Goal: Task Accomplishment & Management: Manage account settings

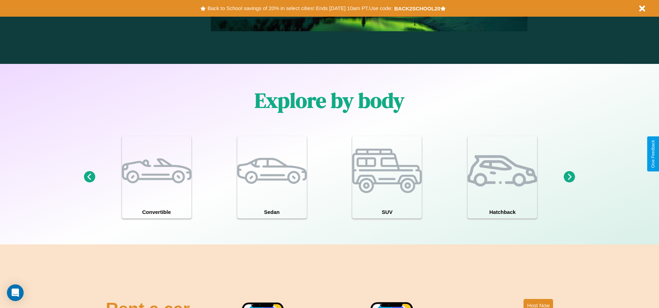
scroll to position [607, 0]
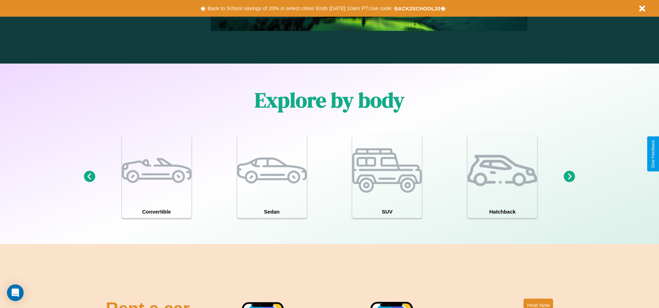
click at [570, 177] on icon at bounding box center [569, 176] width 11 height 11
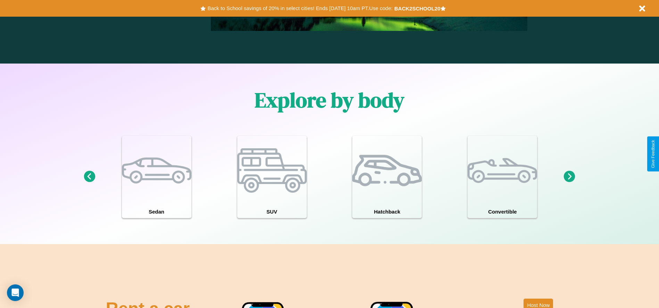
click at [570, 177] on icon at bounding box center [569, 176] width 11 height 11
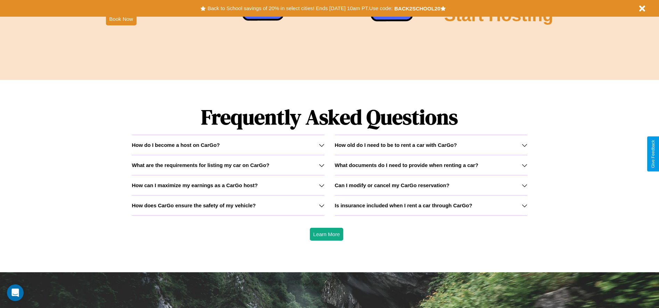
scroll to position [997, 0]
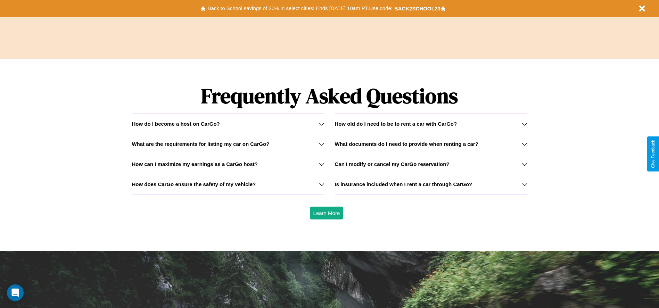
click at [228, 144] on h3 "What are the requirements for listing my car on CarGo?" at bounding box center [201, 144] width 138 height 6
click at [322, 124] on icon at bounding box center [322, 124] width 6 height 6
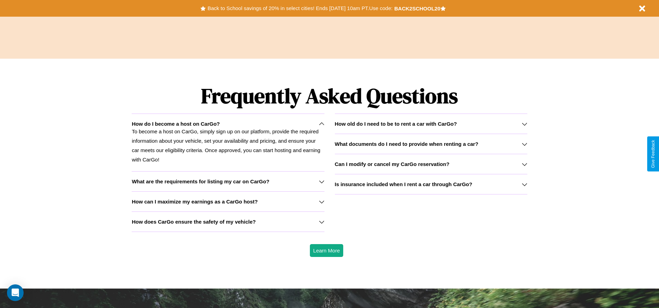
click at [431, 184] on h3 "Is insurance included when I rent a car through CarGo?" at bounding box center [404, 184] width 138 height 6
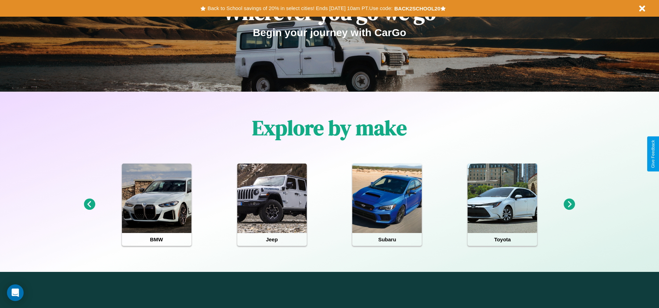
scroll to position [0, 0]
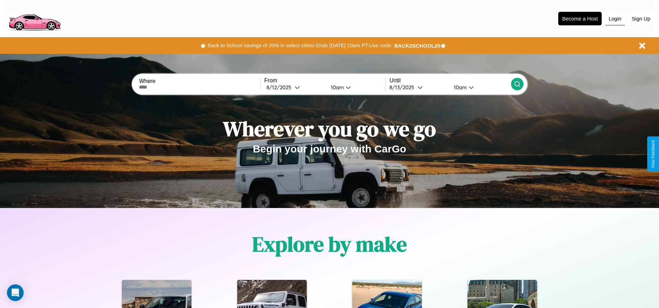
click at [615, 18] on button "Login" at bounding box center [616, 18] width 20 height 13
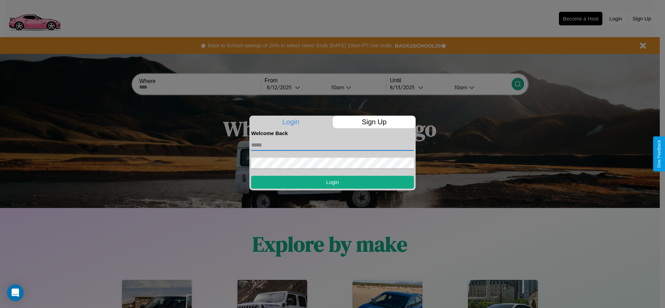
click at [332, 145] on input "text" at bounding box center [332, 145] width 163 height 11
type input "**********"
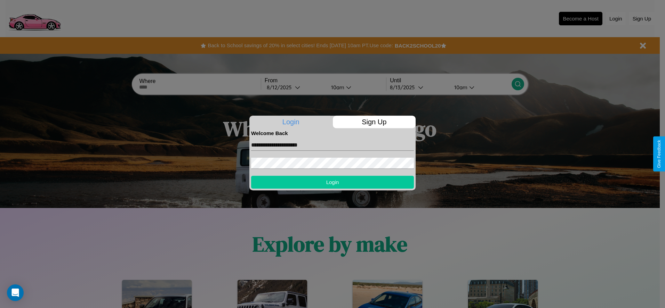
click at [332, 182] on button "Login" at bounding box center [332, 182] width 163 height 13
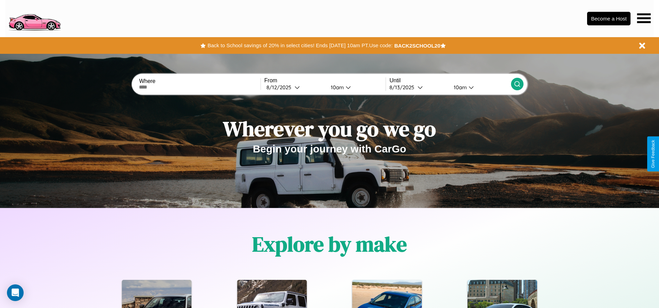
click at [644, 18] on icon at bounding box center [645, 18] width 14 height 10
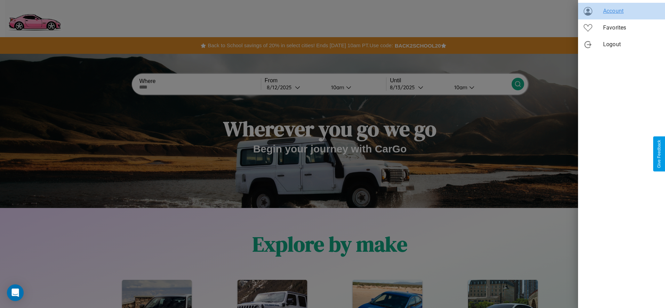
click at [621, 11] on span "Account" at bounding box center [631, 11] width 56 height 8
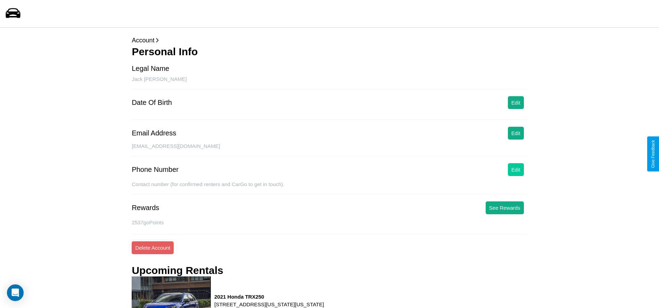
click at [516, 170] on button "Edit" at bounding box center [516, 169] width 16 height 13
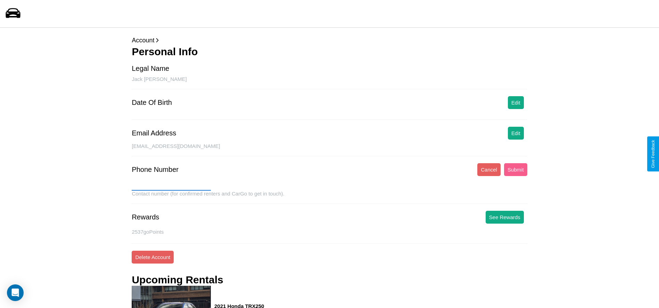
click at [171, 185] on input "text" at bounding box center [171, 185] width 79 height 11
type input "**********"
click at [516, 170] on button "Submit" at bounding box center [515, 169] width 23 height 13
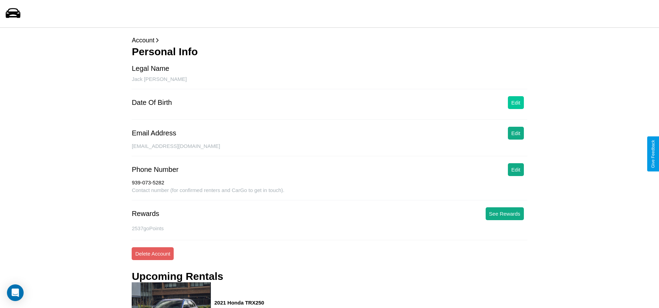
click at [516, 103] on button "Edit" at bounding box center [516, 102] width 16 height 13
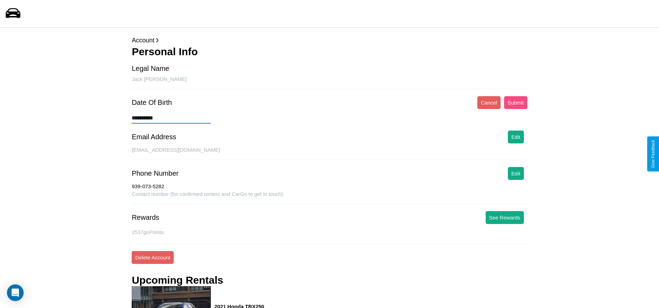
type input "**********"
click at [516, 103] on button "Submit" at bounding box center [515, 102] width 23 height 13
